Goal: Task Accomplishment & Management: Manage account settings

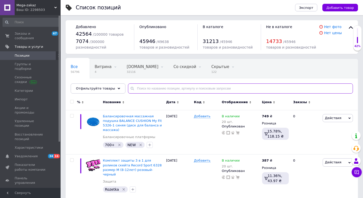
paste input "9937"
click at [144, 89] on input "text" at bounding box center [240, 88] width 225 height 10
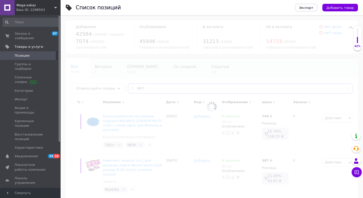
type input "9937"
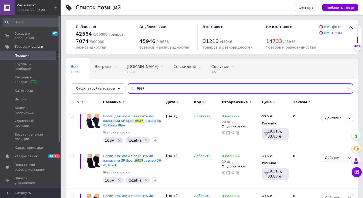
scroll to position [76, 0]
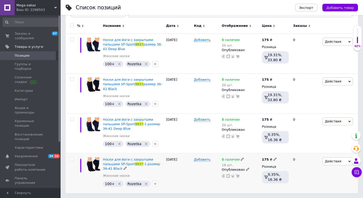
click at [243, 160] on div "В наличии" at bounding box center [233, 159] width 22 height 5
click at [256, 164] on li "Нет в наличии" at bounding box center [272, 165] width 48 height 7
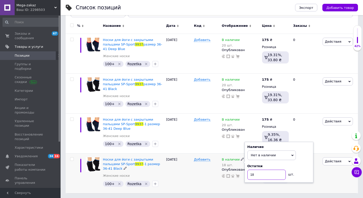
drag, startPoint x: 261, startPoint y: 177, endPoint x: 235, endPoint y: 168, distance: 27.5
click at [236, 169] on div "В наличии 18 шт. Наличие Нет в наличии В наличии Под заказ Готово к отправке Ос…" at bounding box center [241, 167] width 38 height 21
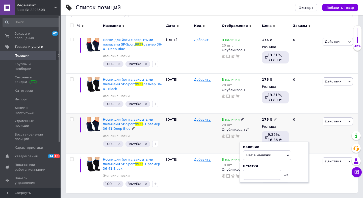
click at [241, 118] on icon at bounding box center [242, 118] width 3 height 3
click at [251, 123] on li "Нет в наличии" at bounding box center [272, 125] width 48 height 7
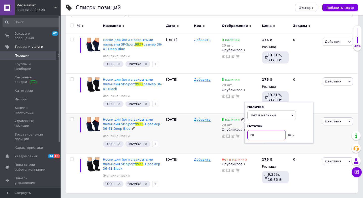
drag, startPoint x: 260, startPoint y: 136, endPoint x: 241, endPoint y: 136, distance: 19.7
click at [241, 136] on div "В наличии 20 шт. Наличие Нет в наличии В наличии Под заказ Готово к отправке Ос…" at bounding box center [241, 127] width 38 height 21
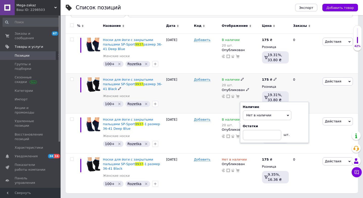
click at [242, 79] on icon at bounding box center [242, 79] width 3 height 3
click at [252, 84] on li "Нет в наличии" at bounding box center [272, 85] width 48 height 7
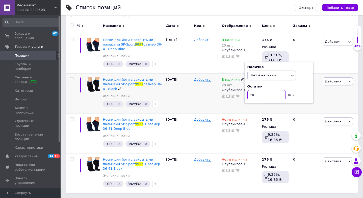
drag, startPoint x: 259, startPoint y: 95, endPoint x: 229, endPoint y: 91, distance: 30.1
click at [229, 91] on div "В наличии 20 шт. Наличие Нет в наличии В наличии Под заказ Готово к отправке Ос…" at bounding box center [241, 87] width 38 height 21
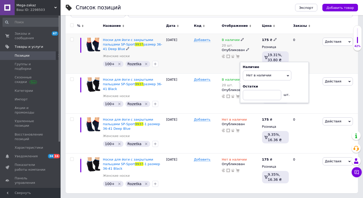
click at [241, 38] on icon at bounding box center [242, 39] width 3 height 3
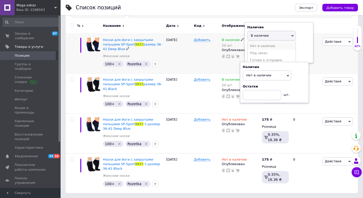
click at [255, 45] on li "Нет в наличии" at bounding box center [272, 45] width 48 height 7
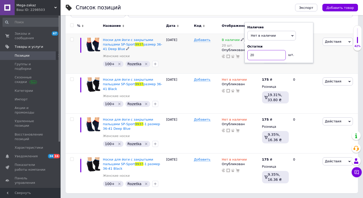
drag, startPoint x: 258, startPoint y: 55, endPoint x: 227, endPoint y: 55, distance: 30.8
click at [227, 55] on div "В наличии 20 шт. Наличие Нет в наличии В наличии Под заказ Готово к отправке Ос…" at bounding box center [241, 48] width 38 height 21
click at [203, 64] on div "Добавить" at bounding box center [207, 54] width 28 height 40
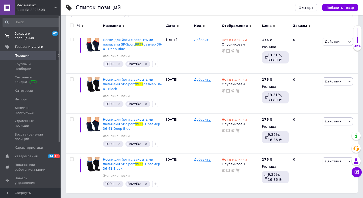
click at [24, 36] on span "Заказы и сообщения" at bounding box center [31, 35] width 32 height 9
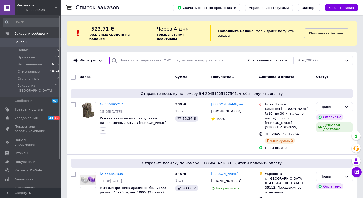
click at [141, 56] on input "search" at bounding box center [170, 61] width 123 height 10
paste input "356302206"
type input "356302206"
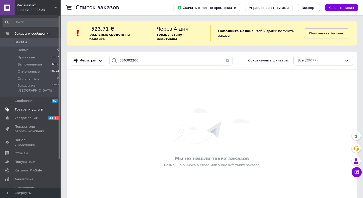
click at [38, 107] on span "Товары и услуги" at bounding box center [29, 109] width 29 height 5
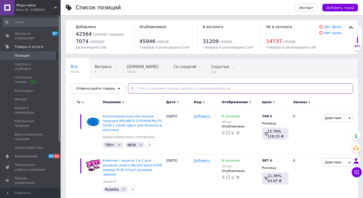
click at [175, 90] on input "text" at bounding box center [240, 88] width 225 height 10
paste input "3054 44 размер"
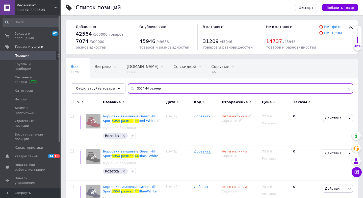
scroll to position [168, 0]
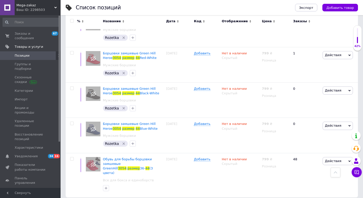
type input "3054 44 размер"
click at [37, 176] on span "Панель управления" at bounding box center [31, 180] width 32 height 9
